Goal: Task Accomplishment & Management: Complete application form

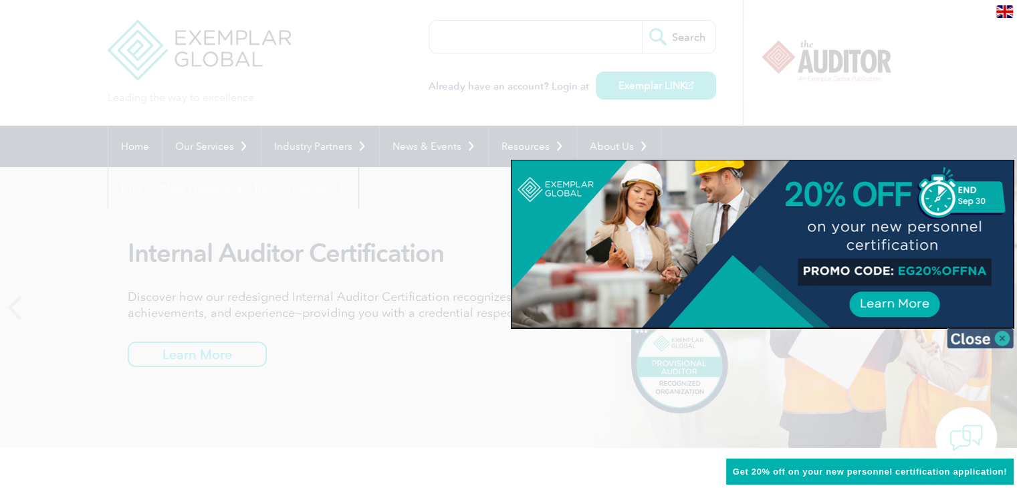
click at [997, 339] on img at bounding box center [980, 338] width 67 height 20
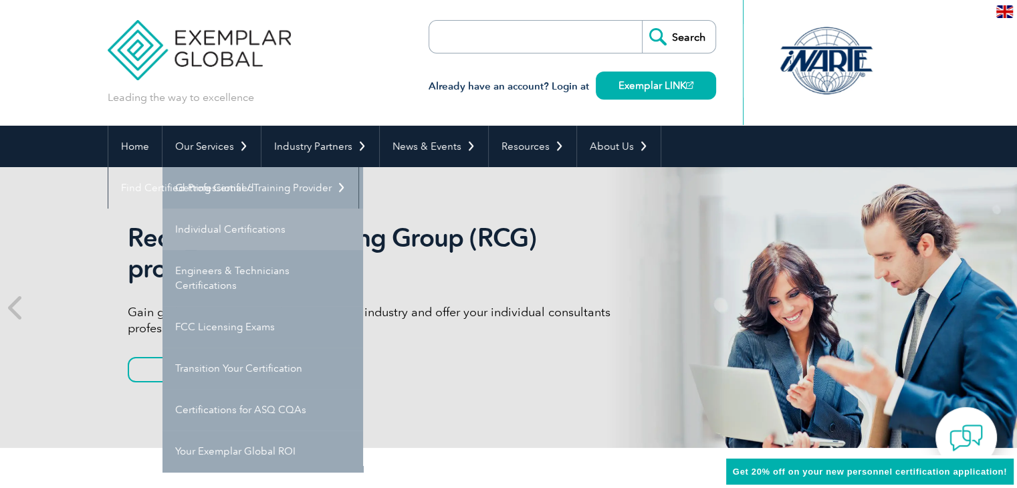
click at [238, 228] on link "Individual Certifications" at bounding box center [262, 229] width 201 height 41
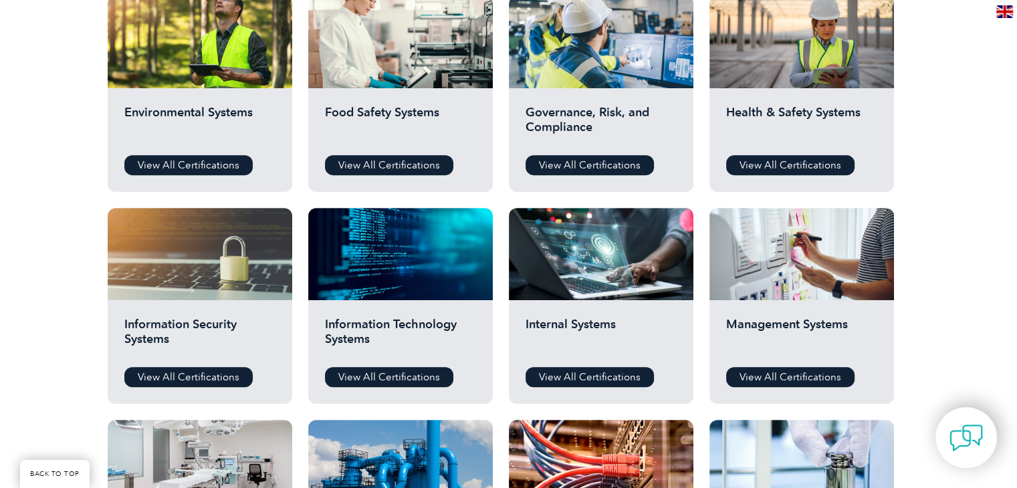
scroll to position [401, 0]
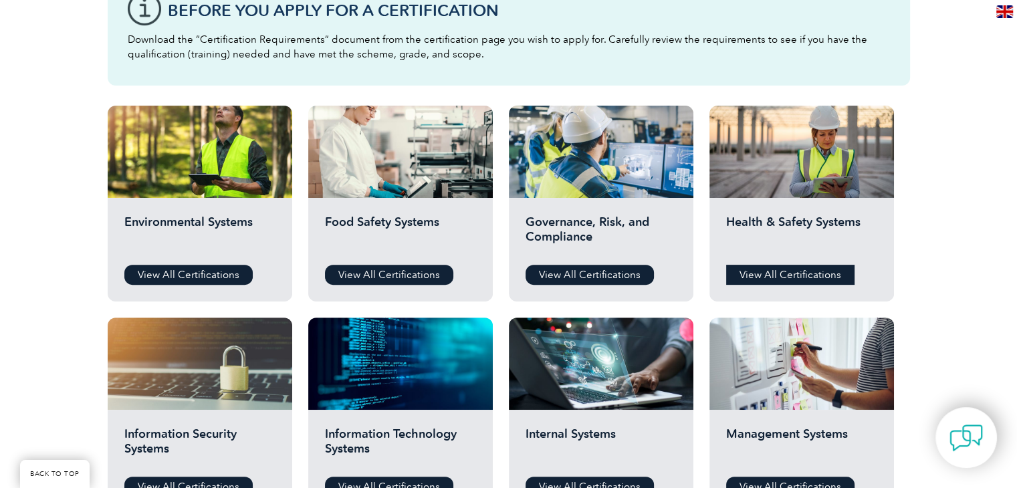
click at [765, 273] on link "View All Certifications" at bounding box center [790, 275] width 128 height 20
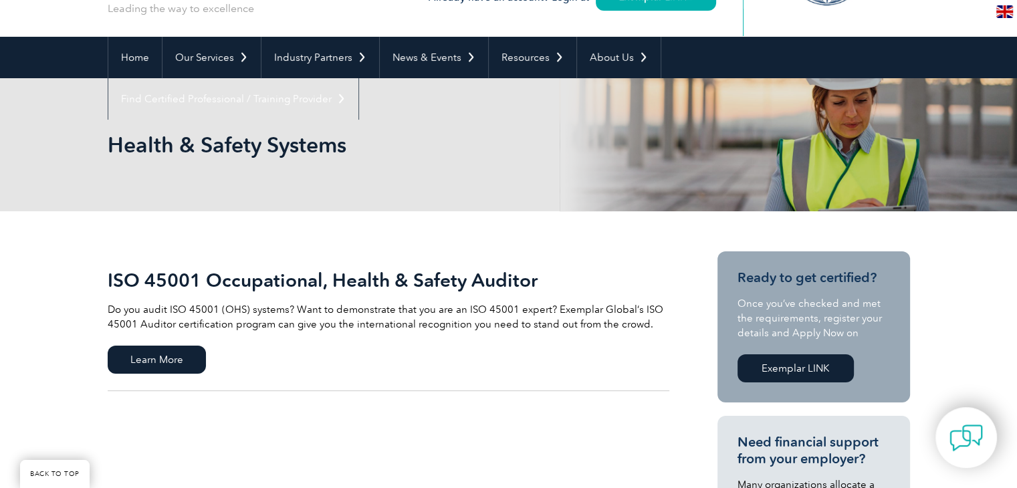
scroll to position [201, 0]
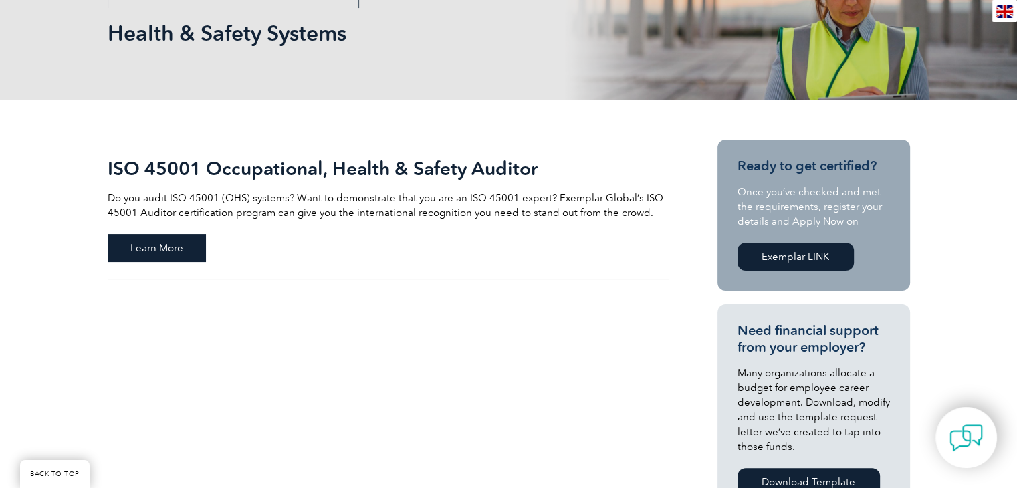
click at [163, 247] on span "Learn More" at bounding box center [157, 248] width 98 height 28
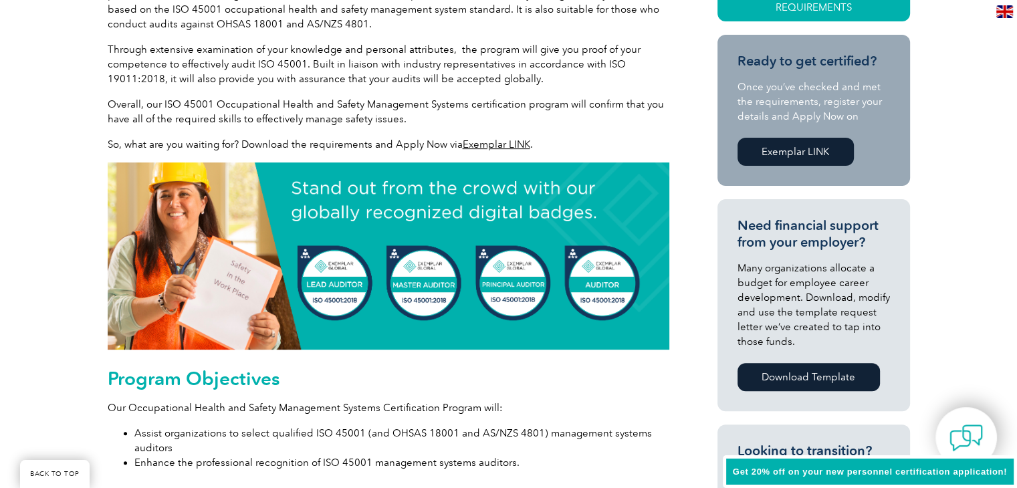
scroll to position [401, 0]
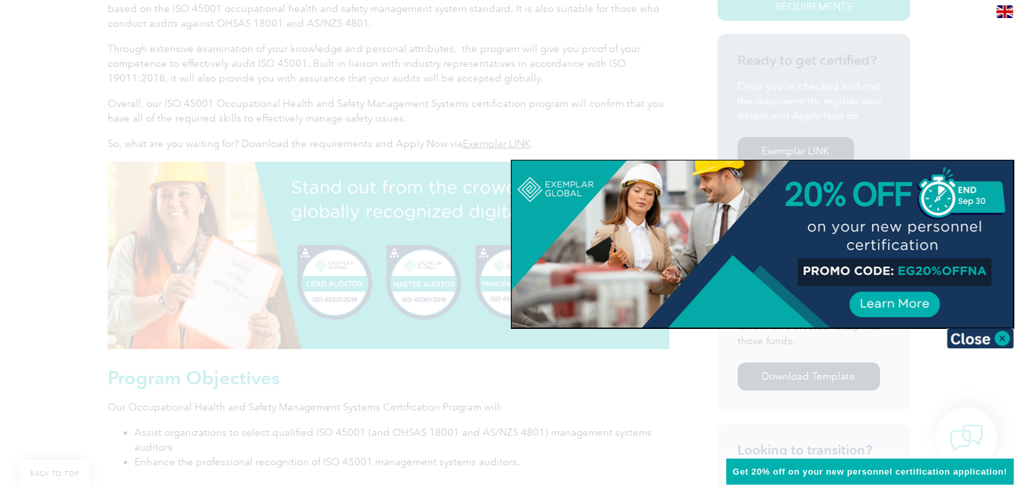
drag, startPoint x: 1000, startPoint y: 338, endPoint x: 919, endPoint y: 330, distance: 81.2
click at [999, 338] on img at bounding box center [980, 338] width 67 height 20
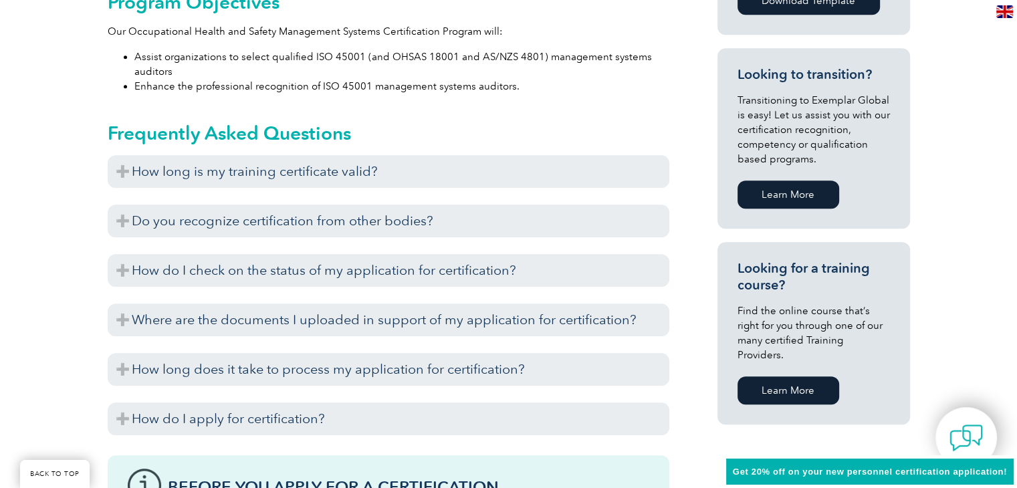
scroll to position [802, 0]
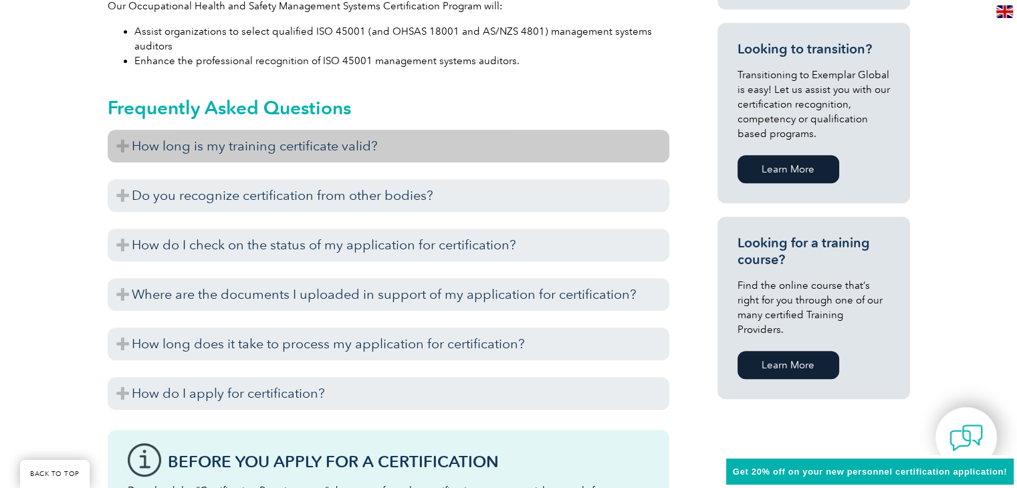
click at [118, 142] on h3 "How long is my training certificate valid?" at bounding box center [389, 146] width 562 height 33
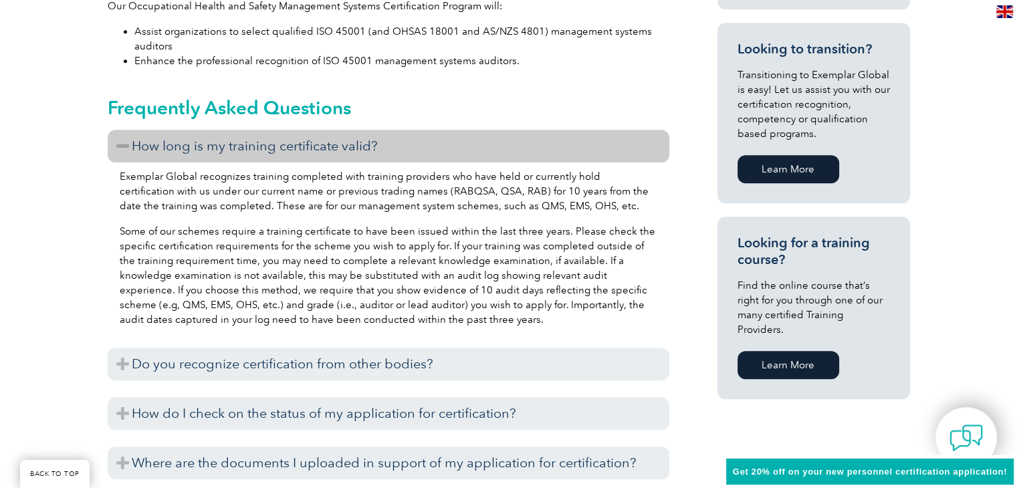
scroll to position [869, 0]
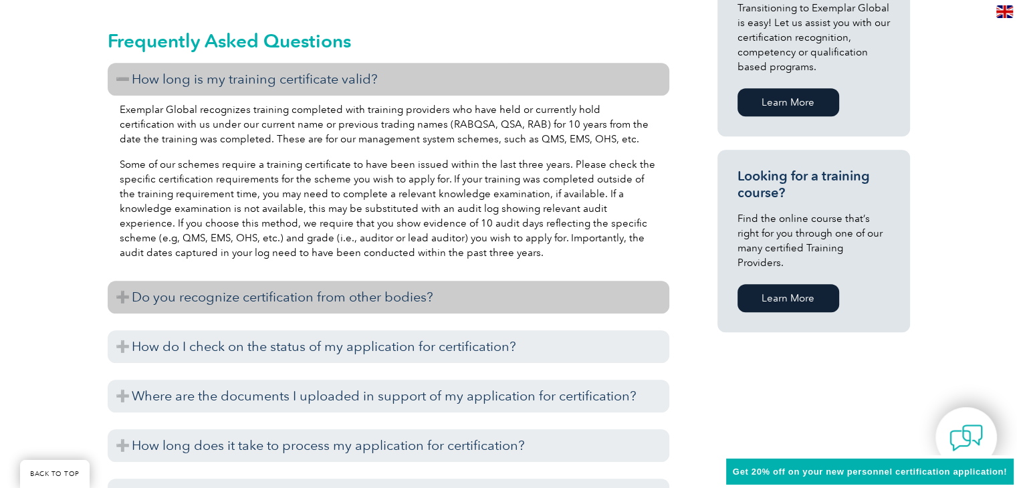
click at [116, 292] on h3 "Do you recognize certification from other bodies?" at bounding box center [389, 297] width 562 height 33
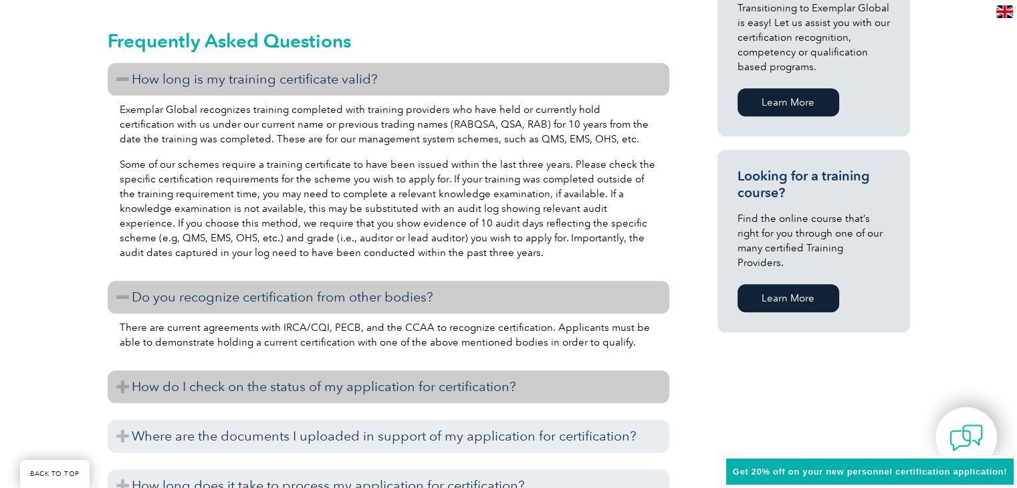
click at [115, 388] on h3 "How do I check on the status of my application for certification?" at bounding box center [389, 386] width 562 height 33
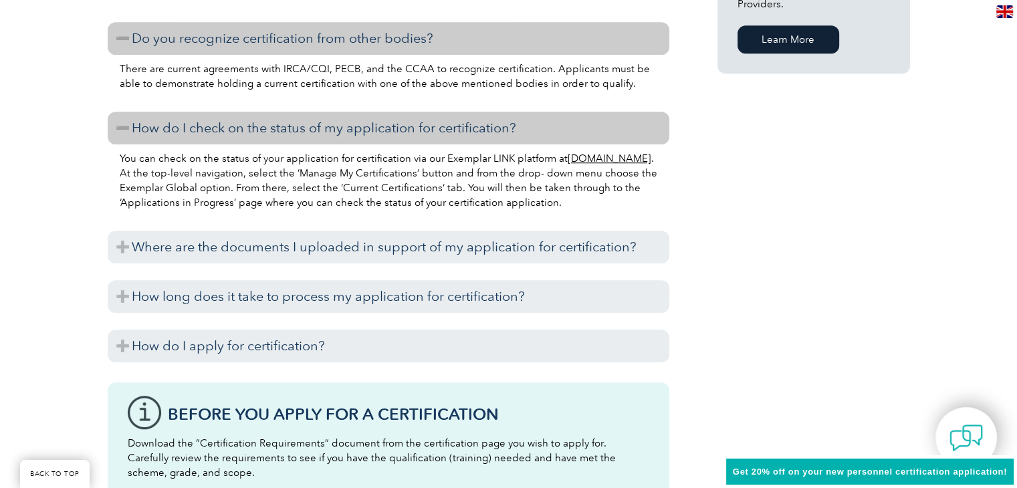
scroll to position [1137, 0]
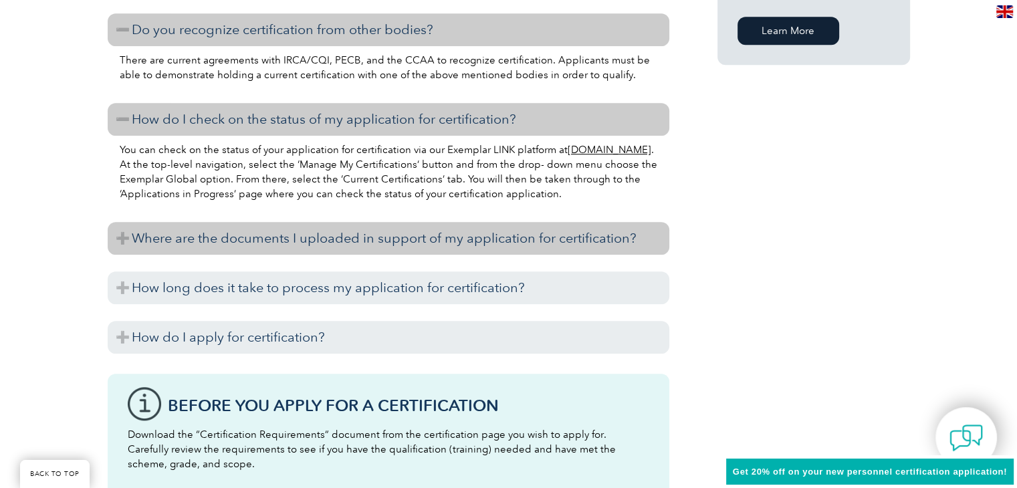
click at [127, 243] on h3 "Where are the documents I uploaded in support of my application for certificati…" at bounding box center [389, 238] width 562 height 33
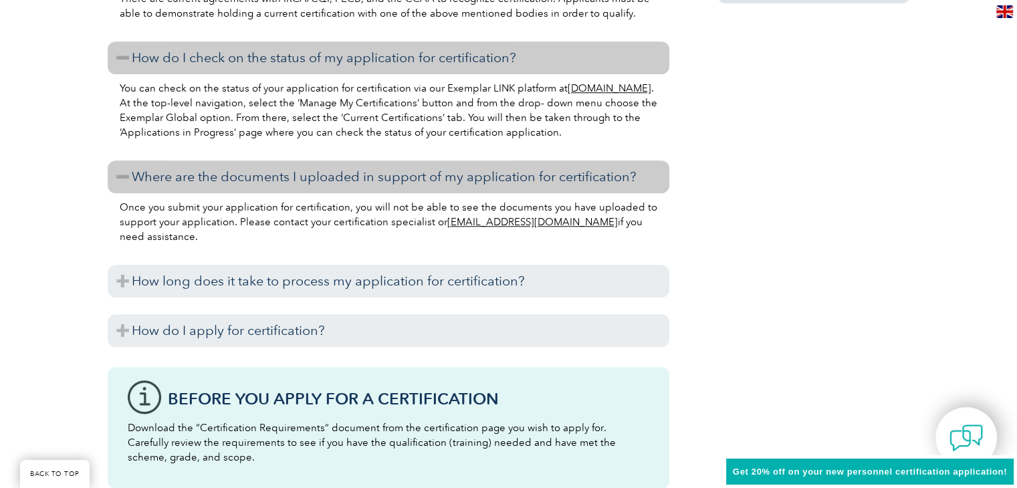
scroll to position [1270, 0]
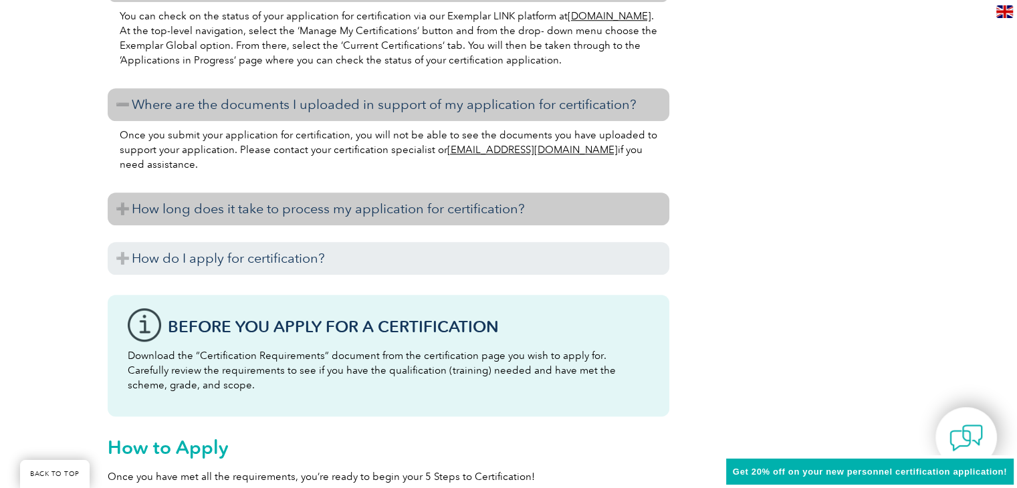
click at [123, 205] on h3 "How long does it take to process my application for certification?" at bounding box center [389, 209] width 562 height 33
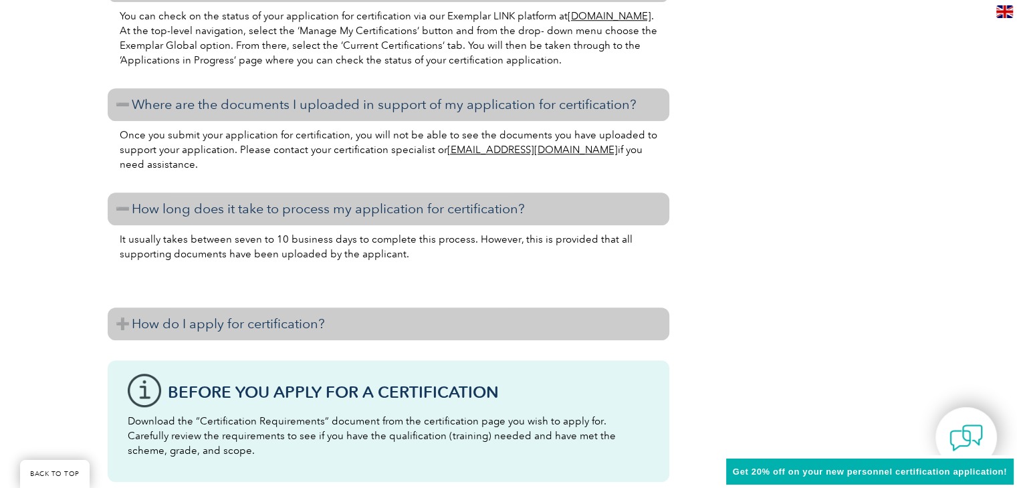
scroll to position [1337, 0]
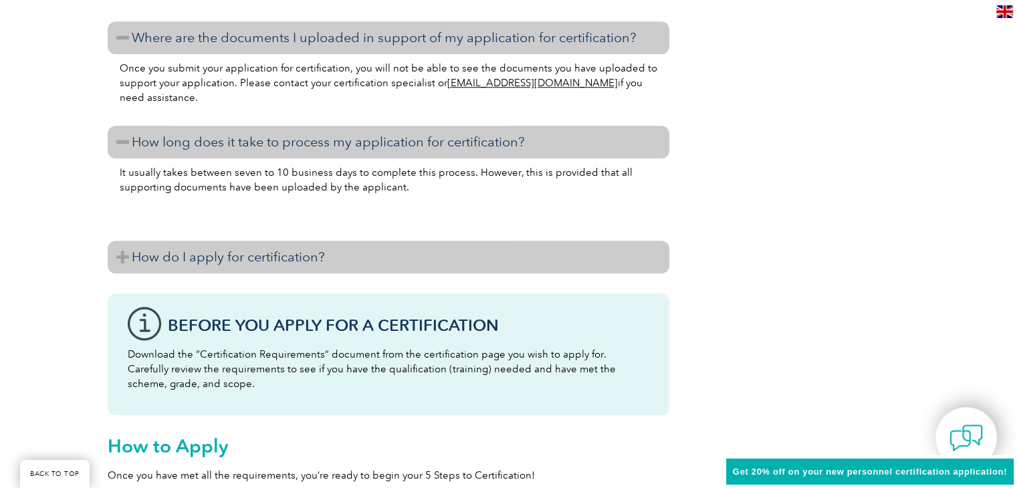
click at [122, 263] on h3 "How do I apply for certification?" at bounding box center [389, 257] width 562 height 33
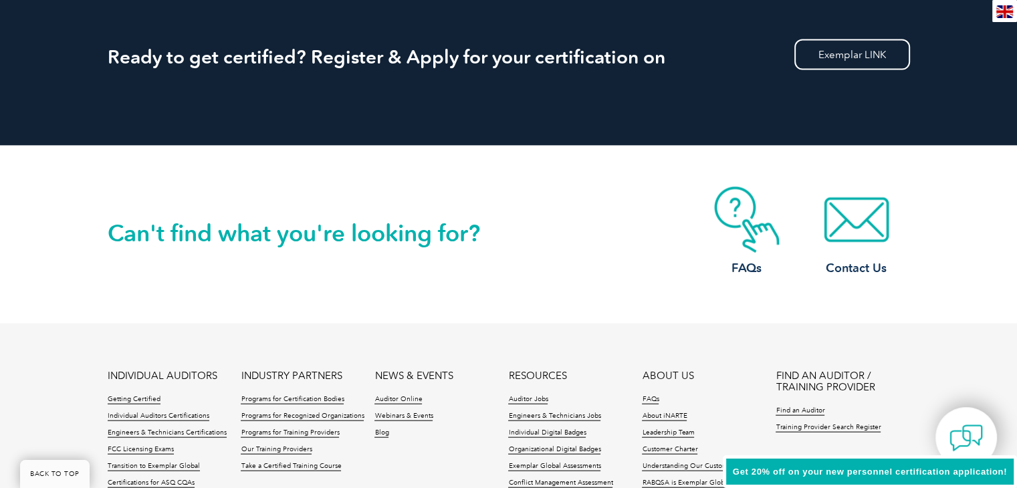
scroll to position [2808, 0]
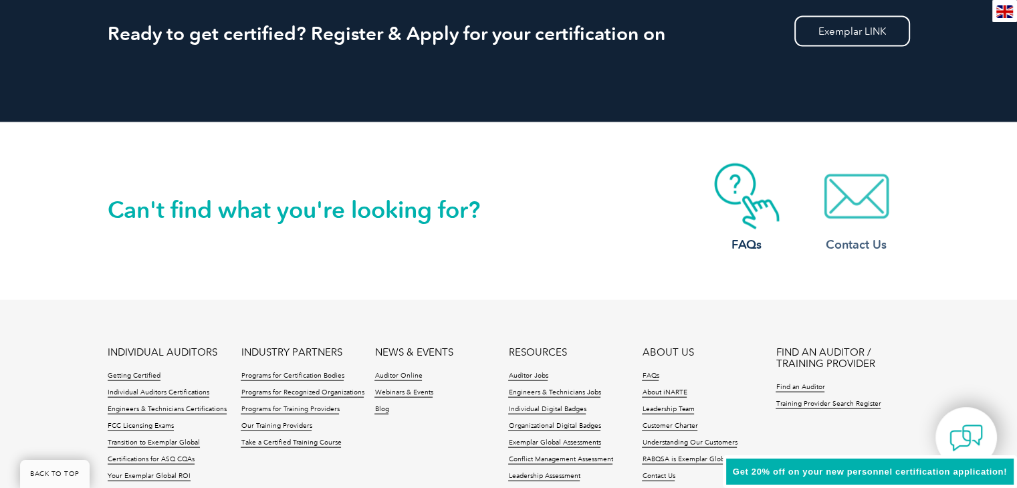
click at [857, 199] on img at bounding box center [856, 196] width 107 height 67
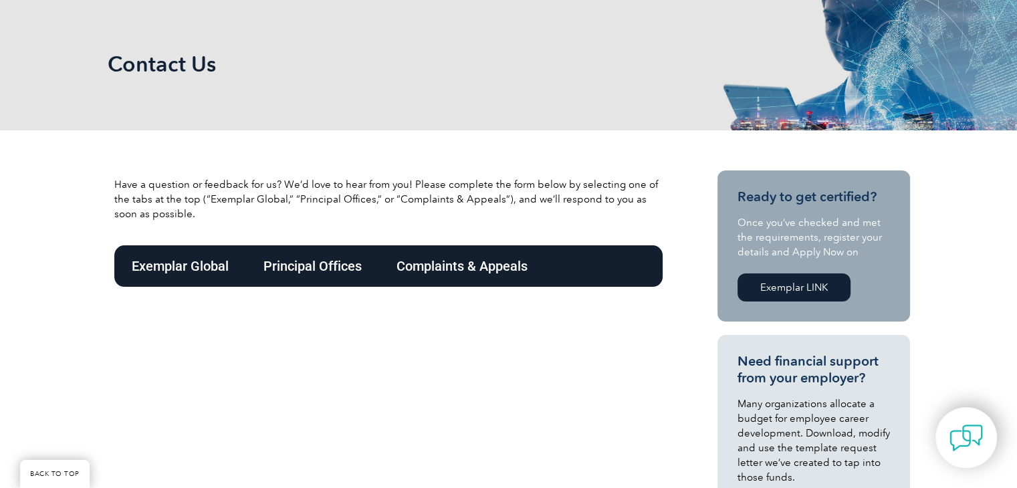
scroll to position [201, 0]
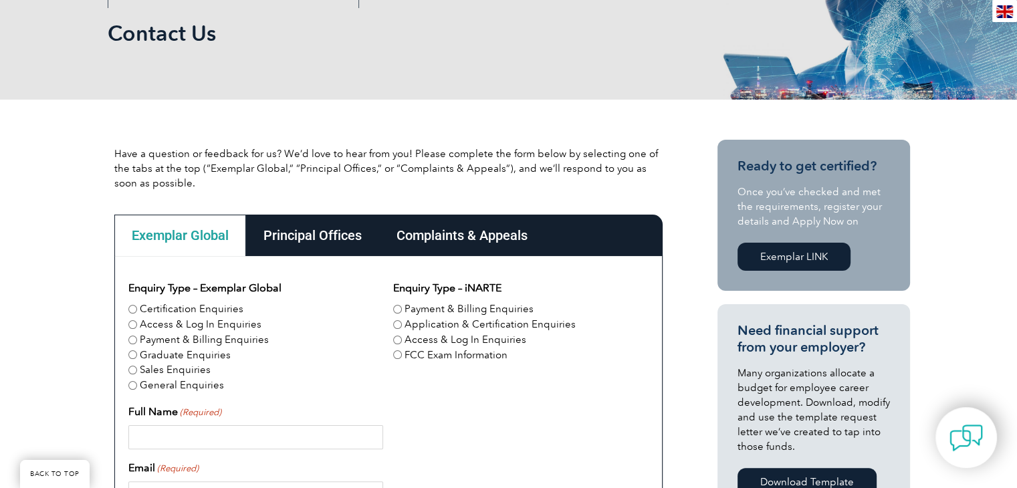
click at [235, 312] on label "Certification Enquiries" at bounding box center [192, 309] width 104 height 15
click at [137, 312] on input "Certification Enquiries" at bounding box center [132, 309] width 9 height 9
radio input "true"
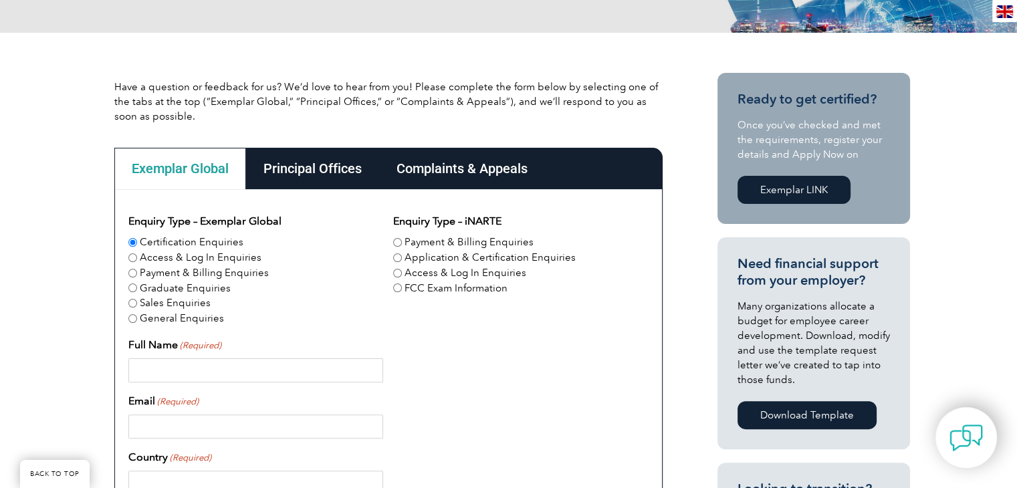
scroll to position [334, 0]
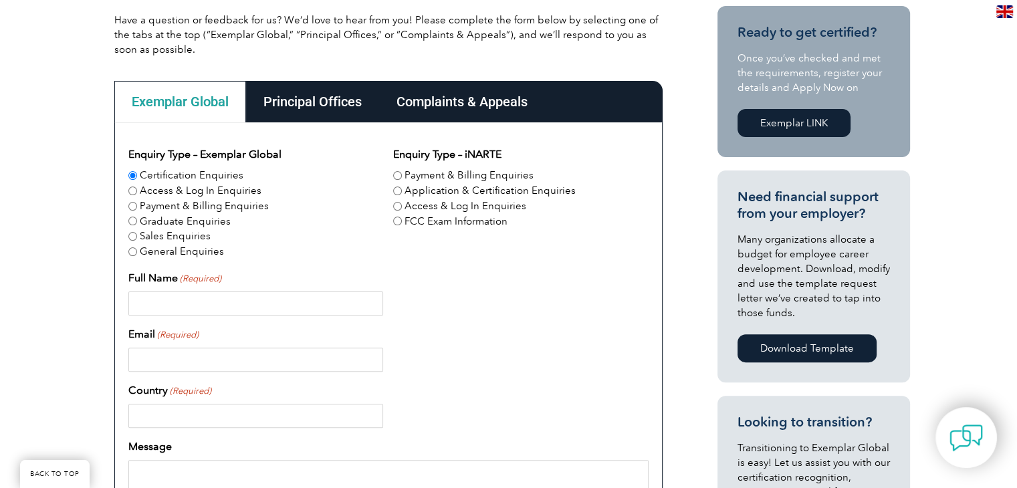
click at [271, 308] on input "Full Name (Required)" at bounding box center [255, 303] width 255 height 24
type input "[PERSON_NAME]"
type input "[PERSON_NAME][EMAIL_ADDRESS][PERSON_NAME][DOMAIN_NAME]"
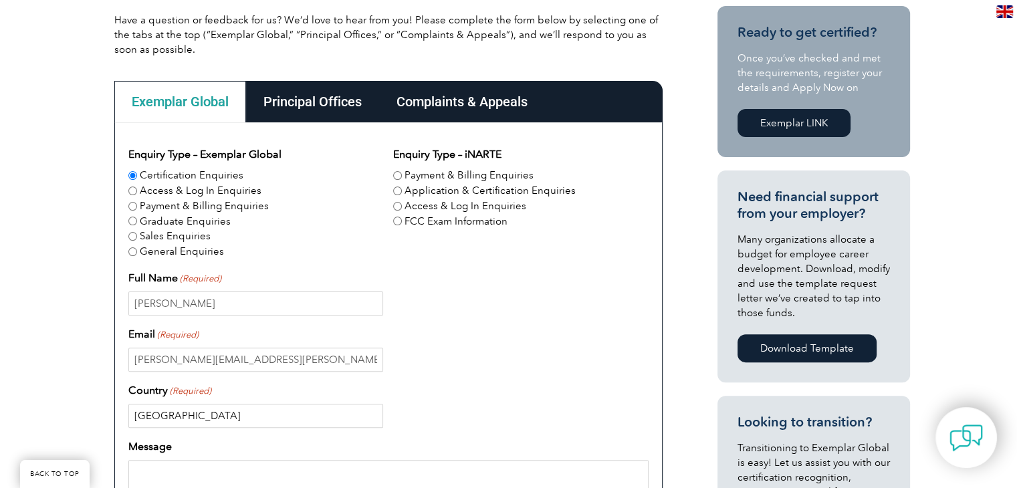
type input "[GEOGRAPHIC_DATA]"
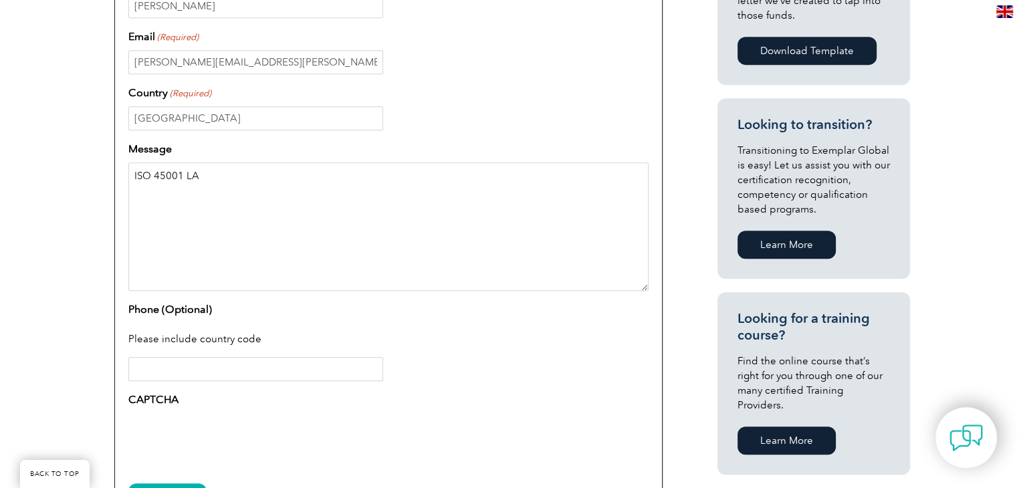
scroll to position [669, 0]
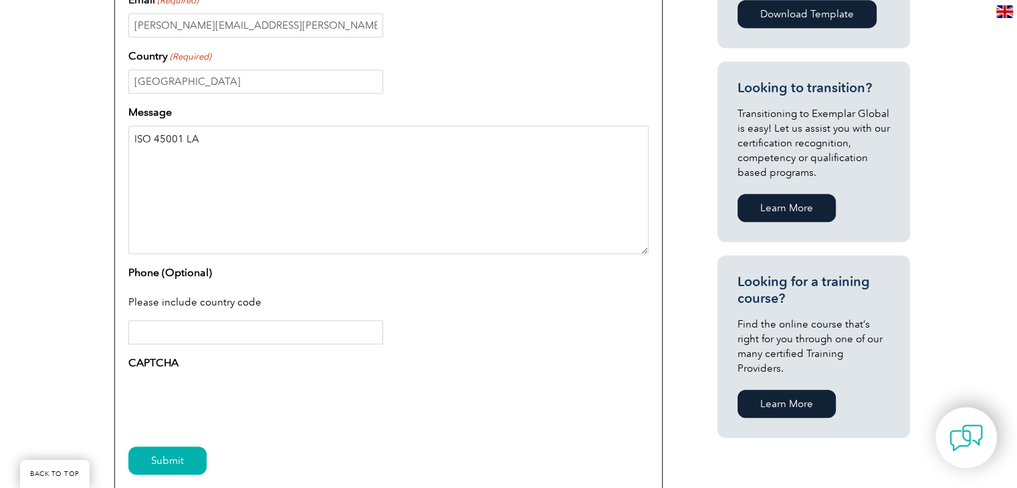
type textarea "ISO 45001 LA"
click at [227, 336] on input "Phone (Optional)" at bounding box center [255, 332] width 255 height 24
type input "+91"
click at [159, 459] on input "Submit" at bounding box center [167, 461] width 78 height 28
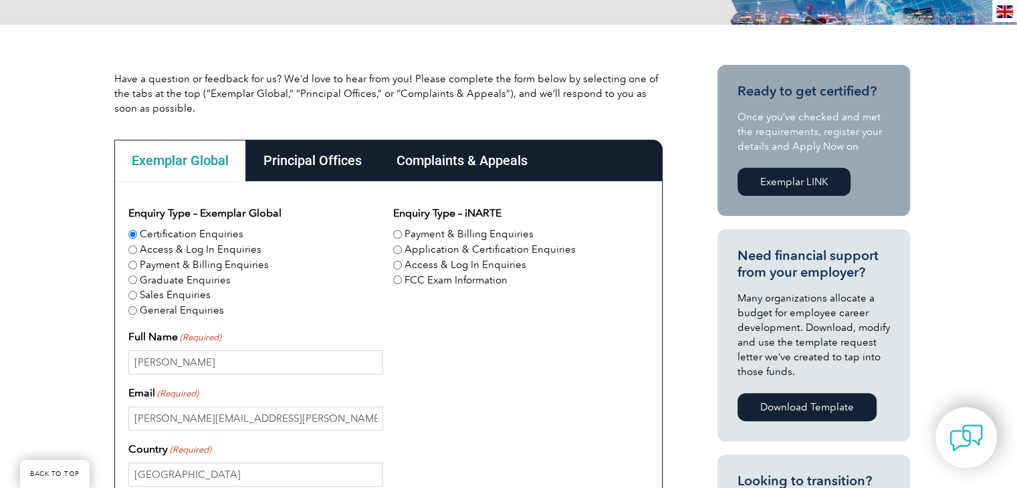
scroll to position [267, 0]
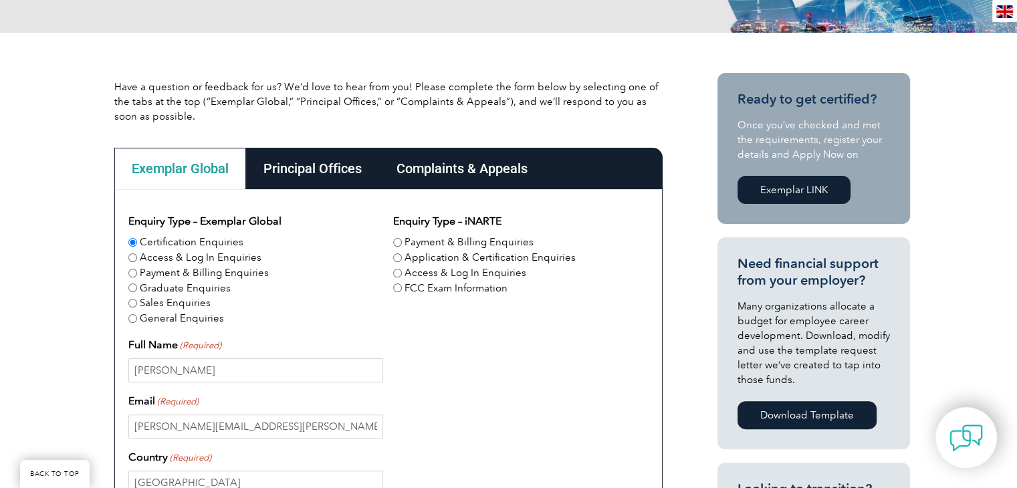
click at [301, 168] on div "Principal Offices" at bounding box center [312, 168] width 133 height 41
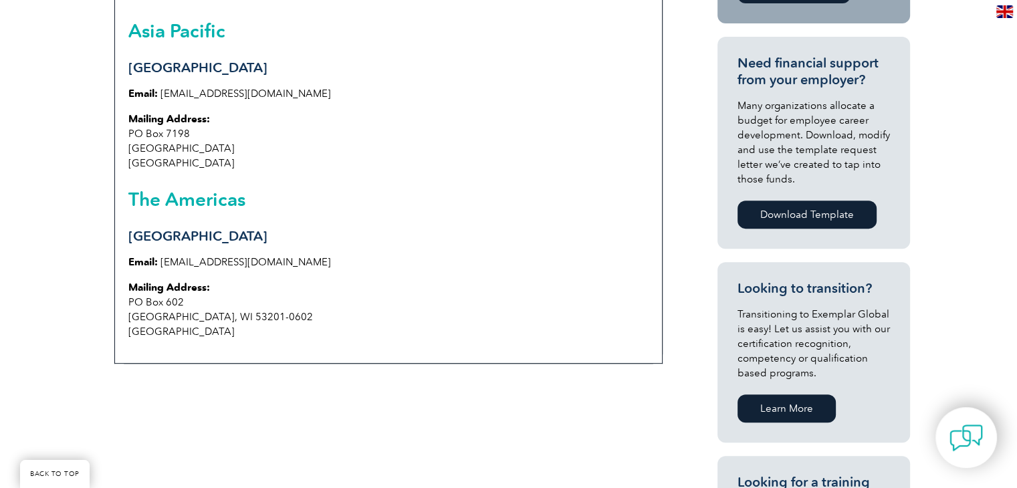
scroll to position [201, 0]
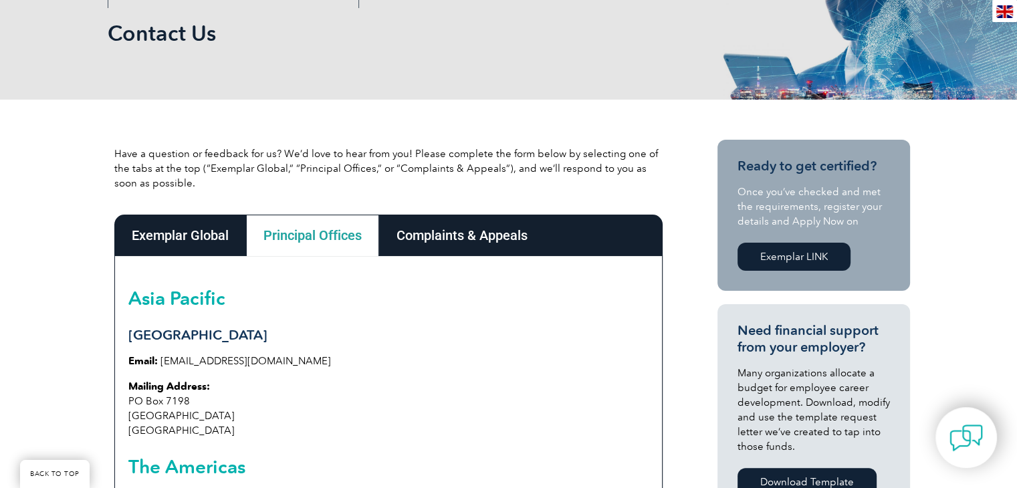
click at [456, 248] on div "Complaints & Appeals" at bounding box center [462, 235] width 166 height 41
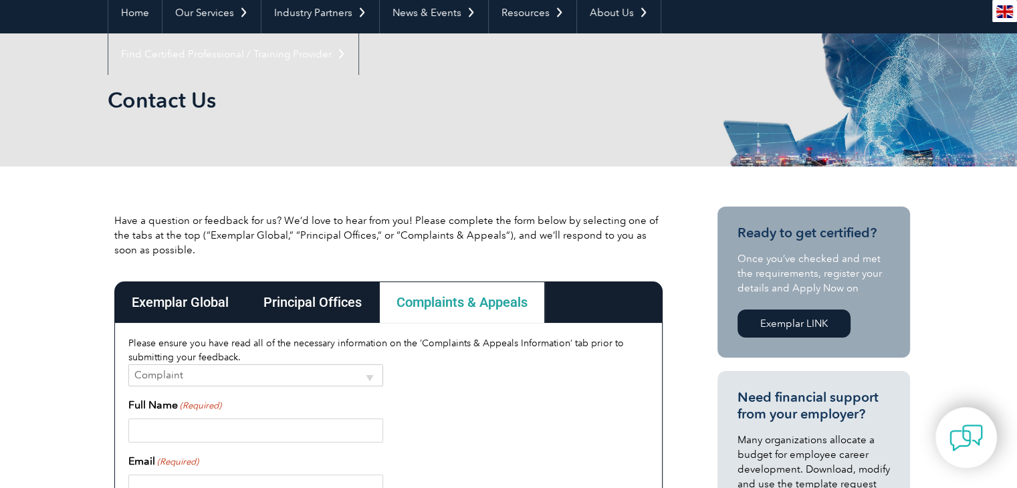
scroll to position [0, 0]
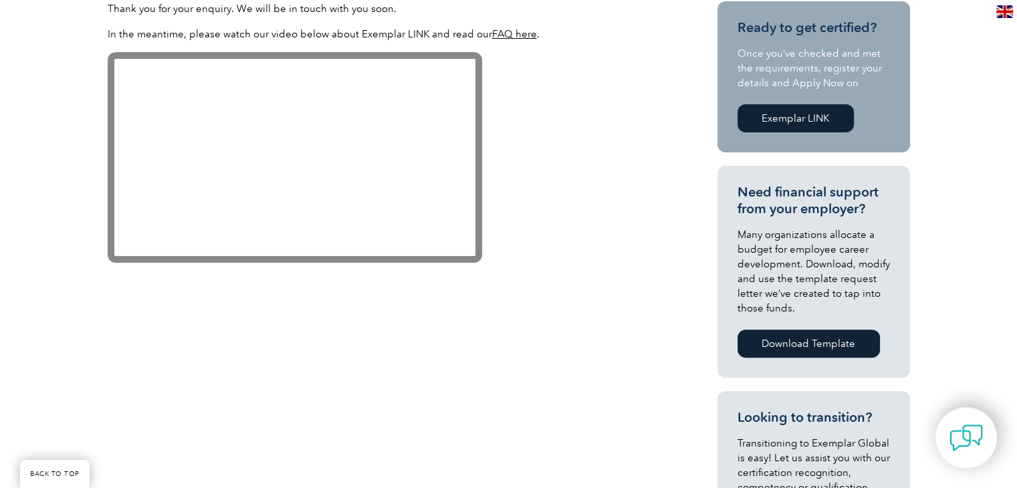
scroll to position [468, 0]
